Goal: Transaction & Acquisition: Subscribe to service/newsletter

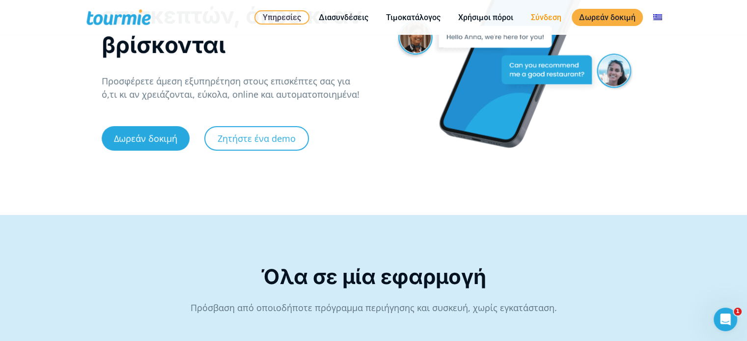
scroll to position [106, 0]
click at [426, 19] on link "Τιμοκατάλογος" at bounding box center [413, 17] width 69 height 12
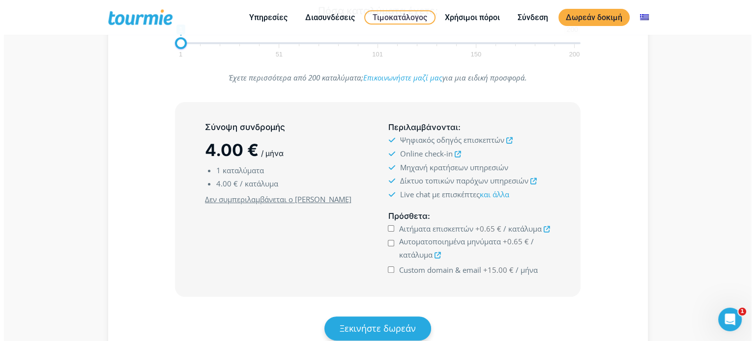
scroll to position [199, 0]
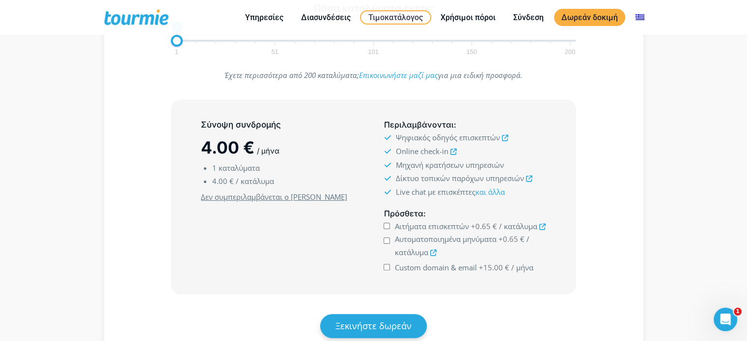
click at [387, 225] on input "Αιτήματα επισκεπτών +0.65 € / κατάλυμα" at bounding box center [387, 226] width 6 height 6
checkbox input "true"
click at [387, 240] on input "Αυτοματοποιημένα μηνύματα +0.65 € / κατάλυμα" at bounding box center [387, 241] width 6 height 6
checkbox input "true"
click at [387, 267] on input "Custom domain & email +15.00 € / μήνα" at bounding box center [387, 267] width 6 height 6
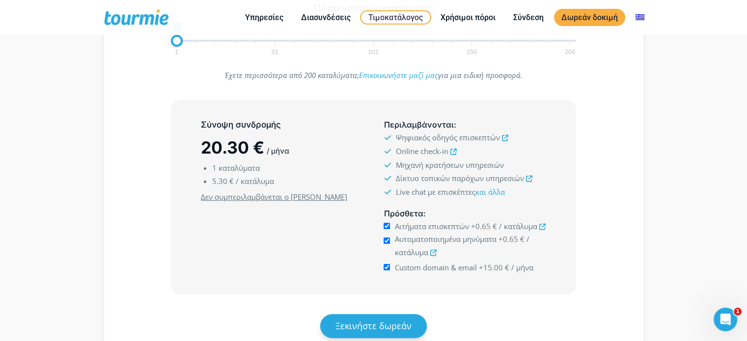
click at [388, 267] on input "Custom domain & email +15.00 € / μήνα" at bounding box center [387, 267] width 6 height 6
click at [387, 265] on input "Custom domain & email +15.00 € / μήνα" at bounding box center [387, 267] width 6 height 6
checkbox input "true"
